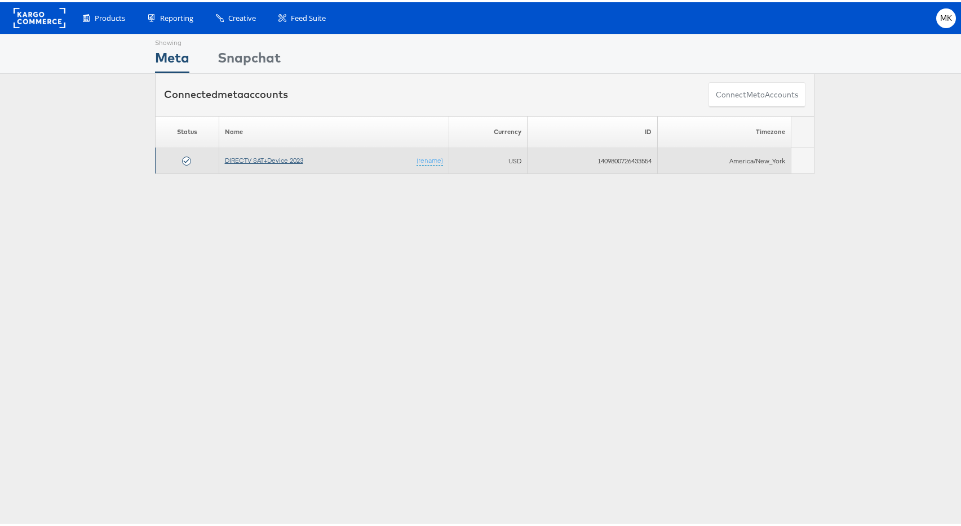
click at [263, 160] on link "DIRECTV SAT+Device 2023" at bounding box center [264, 158] width 78 height 8
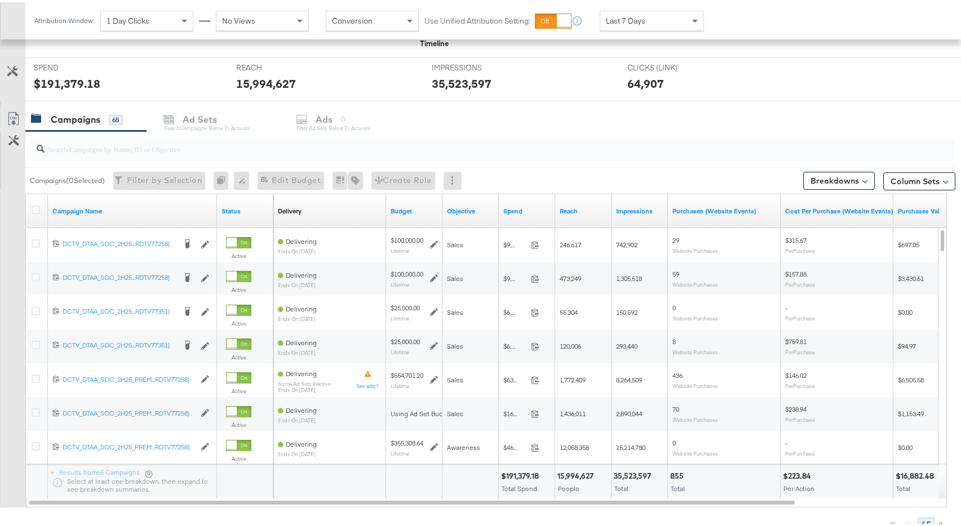
scroll to position [418, 0]
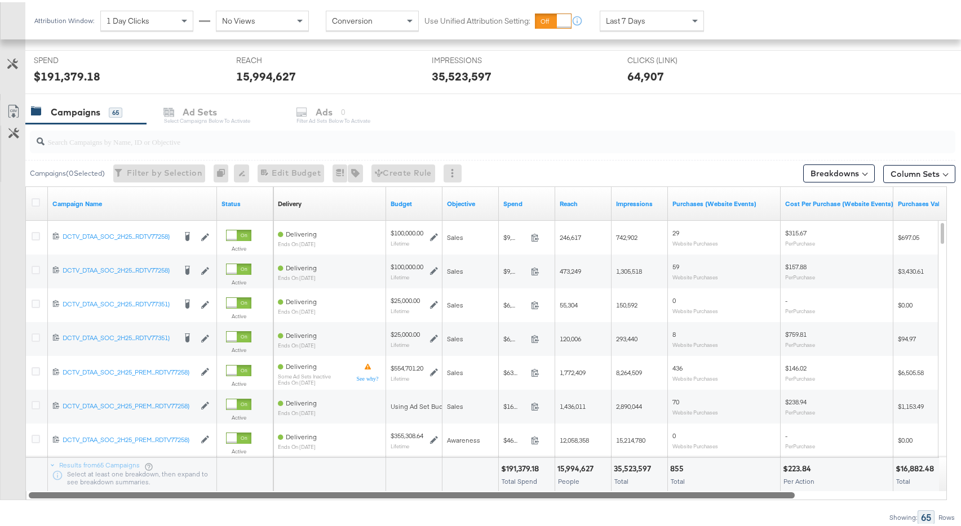
drag, startPoint x: 708, startPoint y: 493, endPoint x: 616, endPoint y: 481, distance: 92.0
click at [616, 481] on div "Campaign Name Status Delivery Sorting Unavailable Budget Objective Spend Reach …" at bounding box center [485, 341] width 921 height 314
